Goal: Task Accomplishment & Management: Use online tool/utility

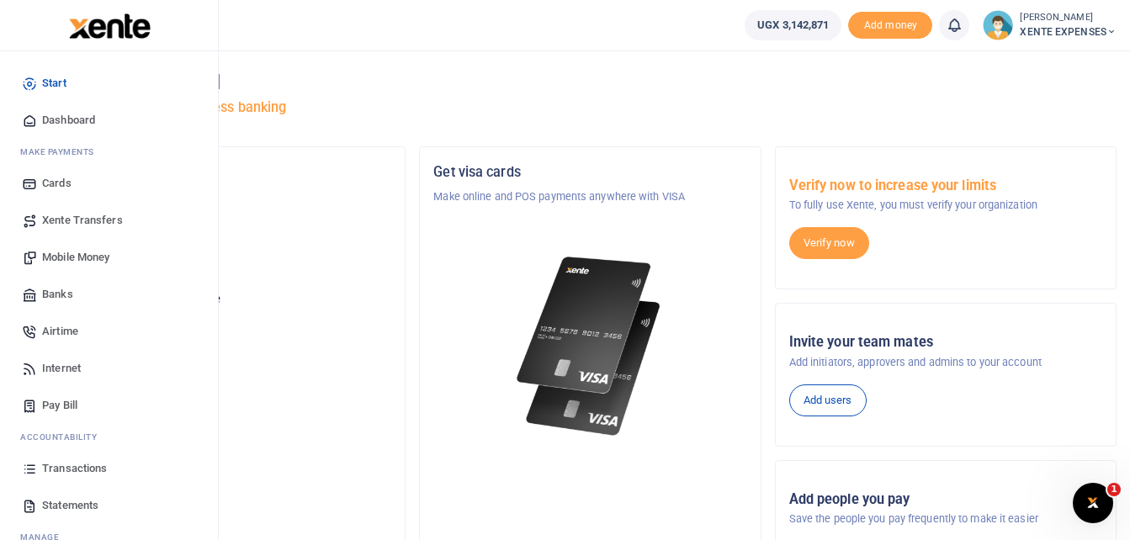
click at [89, 470] on span "Transactions" at bounding box center [74, 468] width 65 height 17
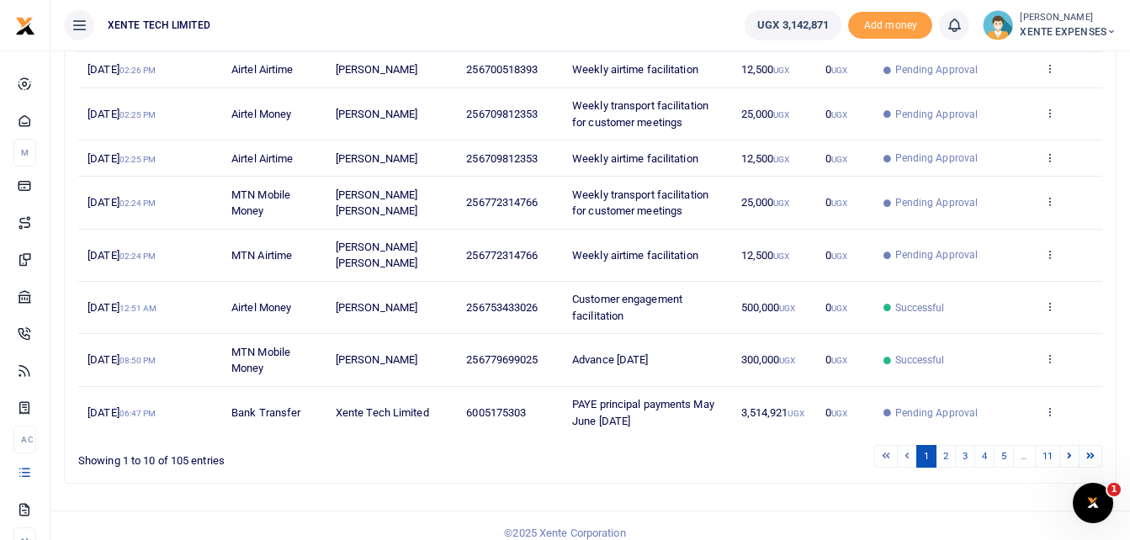
scroll to position [381, 0]
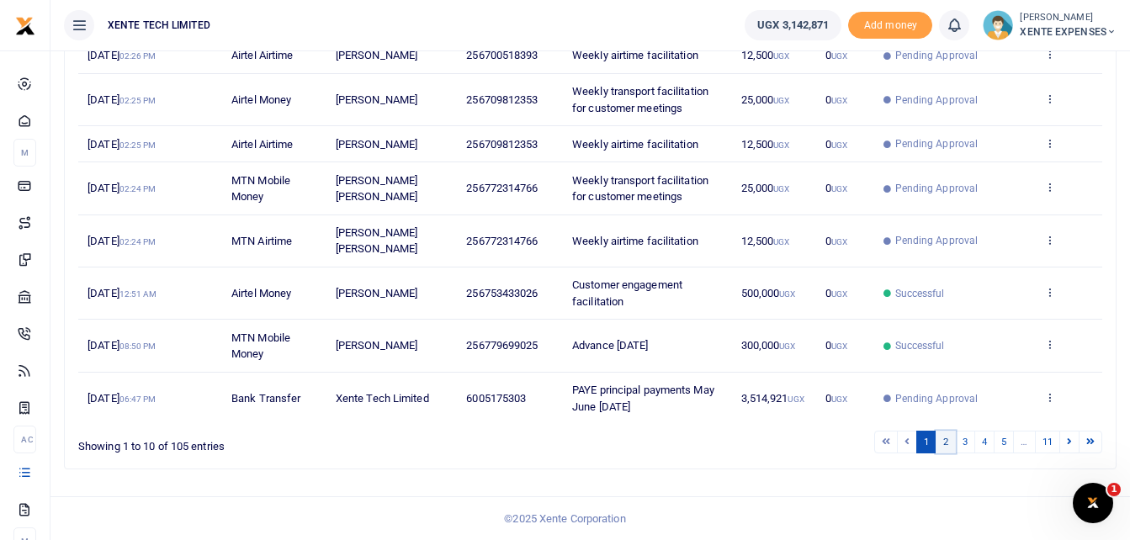
click at [943, 447] on link "2" at bounding box center [945, 442] width 20 height 23
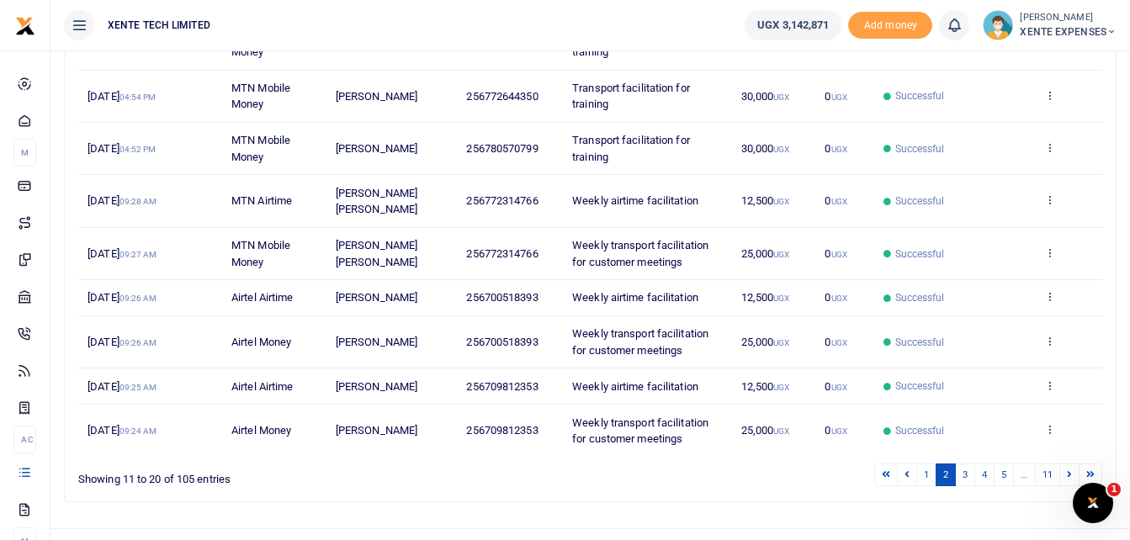
scroll to position [213, 0]
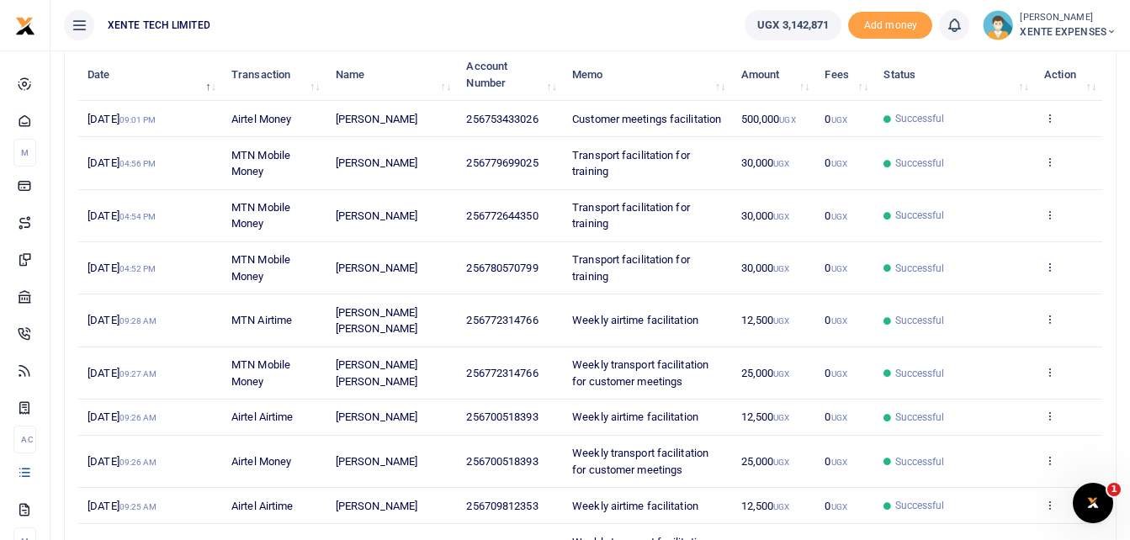
click at [1050, 273] on icon at bounding box center [1049, 267] width 11 height 12
click at [981, 350] on link "Send again" at bounding box center [987, 349] width 133 height 24
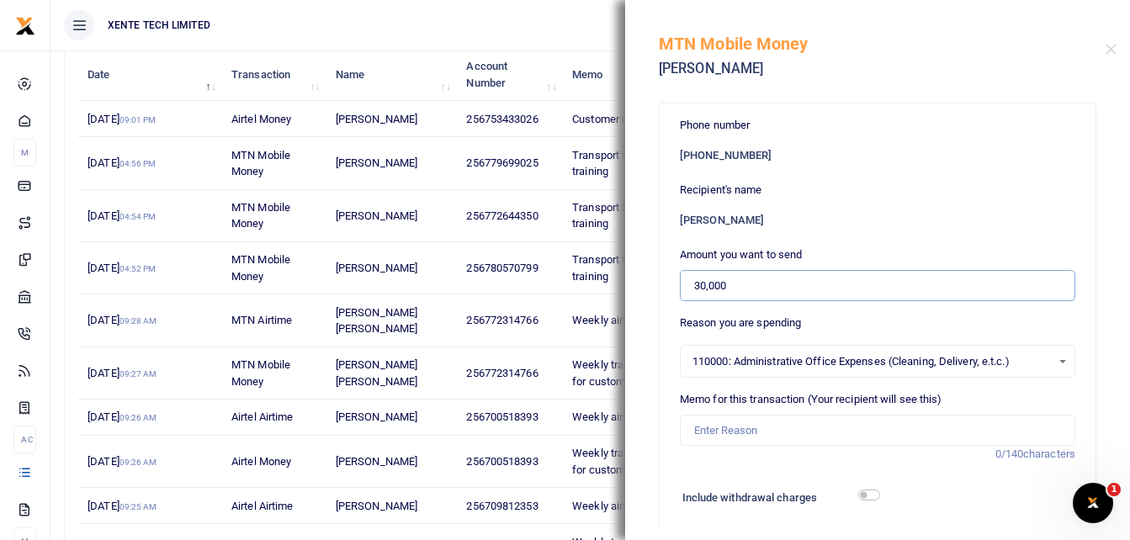
click at [697, 284] on input "30,000" at bounding box center [877, 286] width 395 height 32
type input "80,000"
click at [720, 429] on input "Memo for this transaction (Your recipient will see this)" at bounding box center [877, 431] width 395 height 32
click at [693, 427] on input "Certificate of good conduct" at bounding box center [877, 431] width 395 height 32
type input "URA payment for certificate of good conduct"
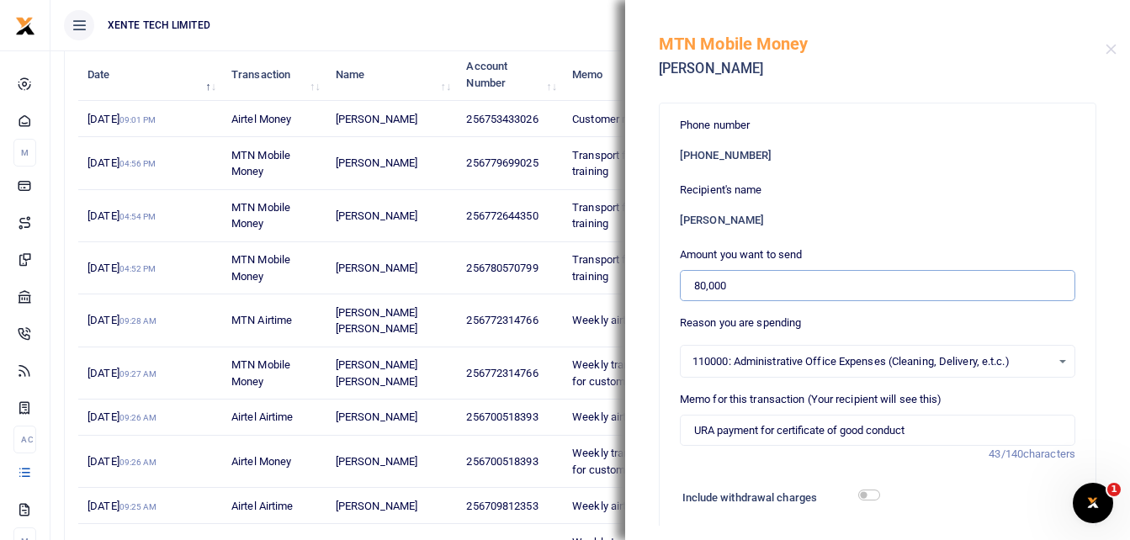
click at [699, 278] on input "80,000" at bounding box center [877, 286] width 395 height 32
click at [693, 283] on input "80,000" at bounding box center [877, 286] width 395 height 32
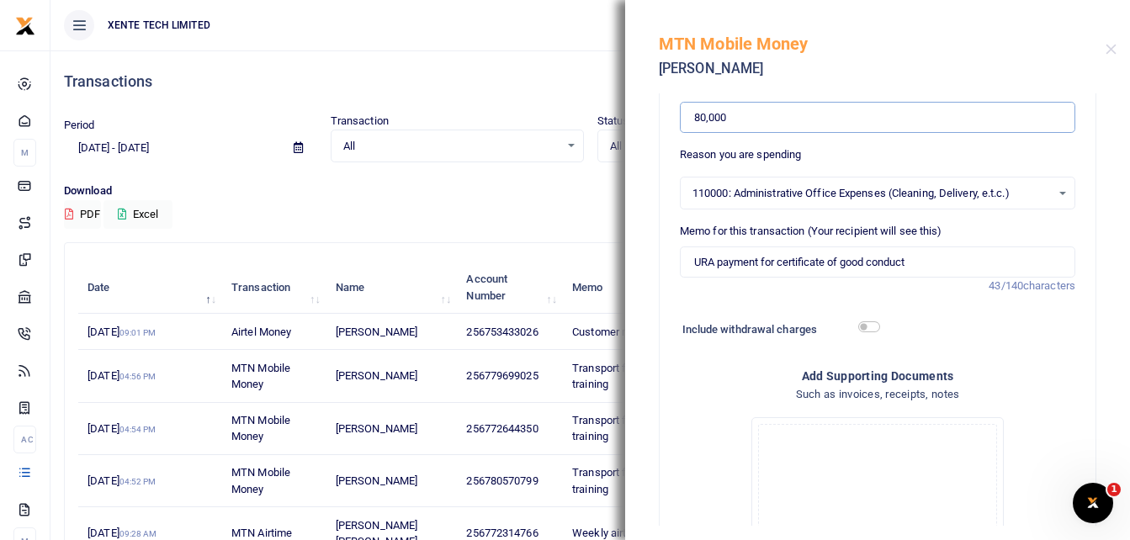
scroll to position [252, 0]
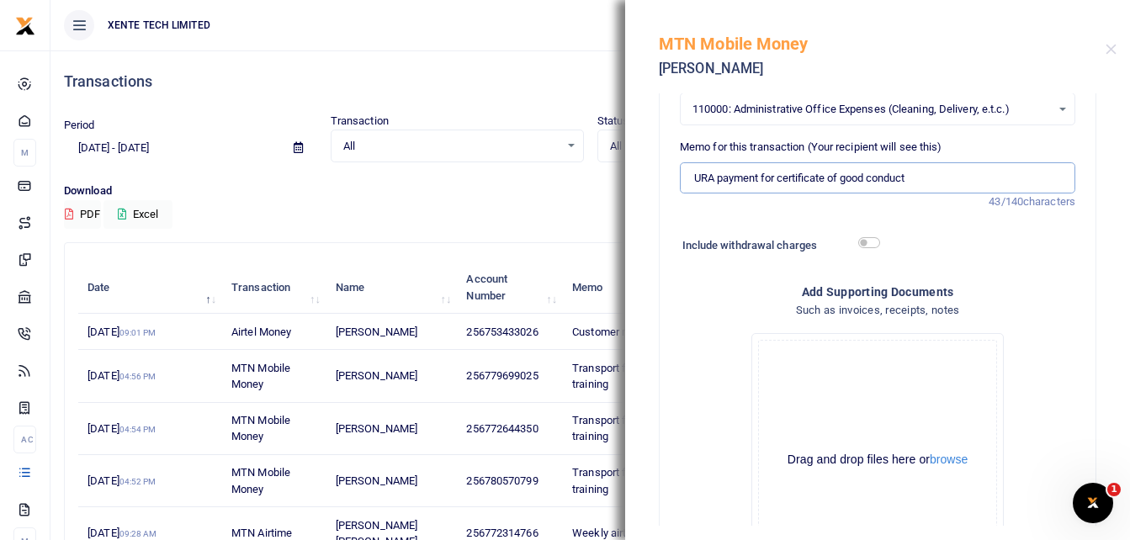
click at [691, 180] on input "URA payment for certificate of good conduct" at bounding box center [877, 178] width 395 height 32
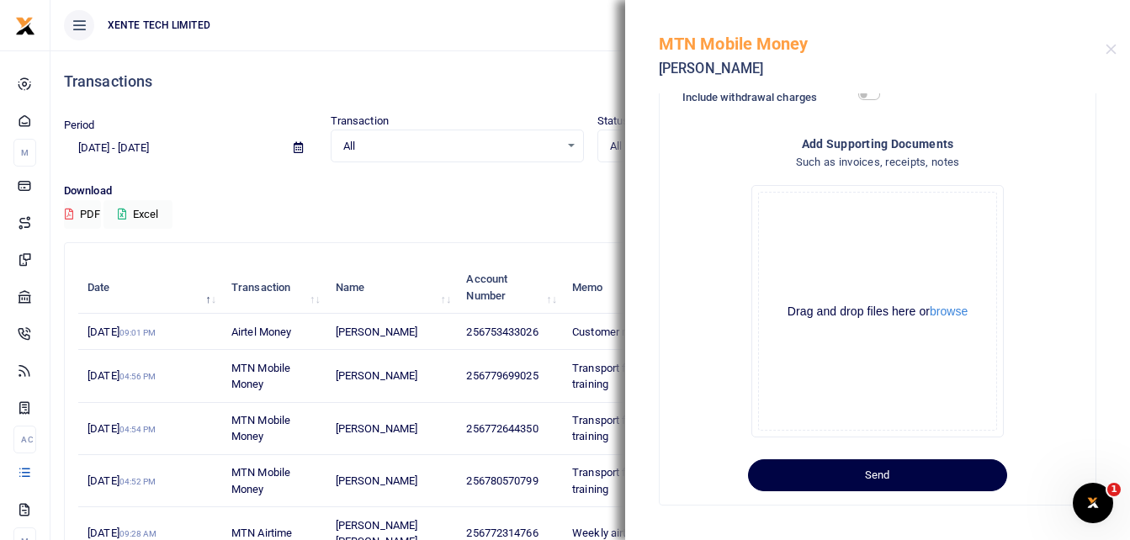
scroll to position [406, 0]
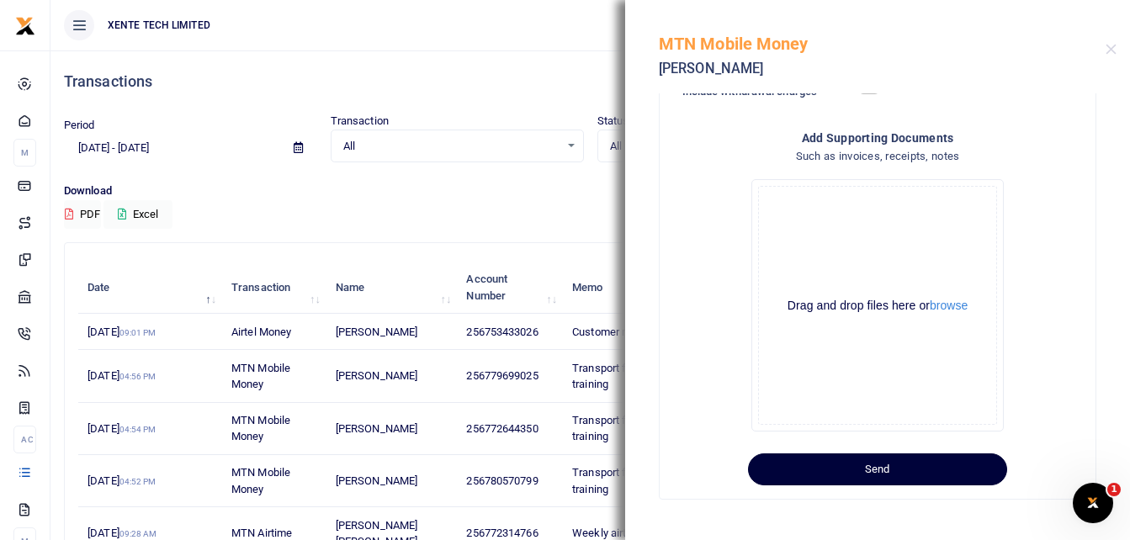
click at [839, 460] on button "Send" at bounding box center [877, 469] width 259 height 32
